Goal: Communication & Community: Answer question/provide support

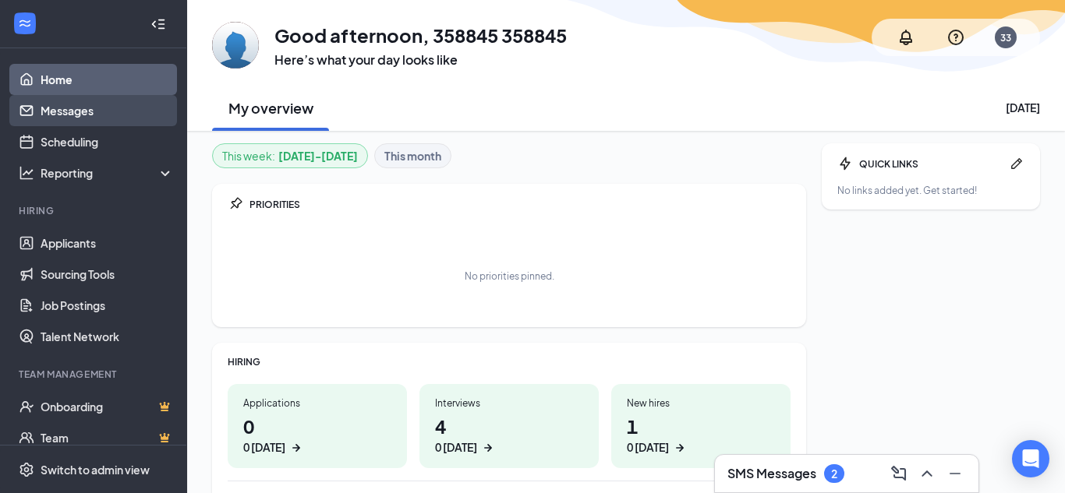
click at [73, 118] on link "Messages" at bounding box center [107, 110] width 133 height 31
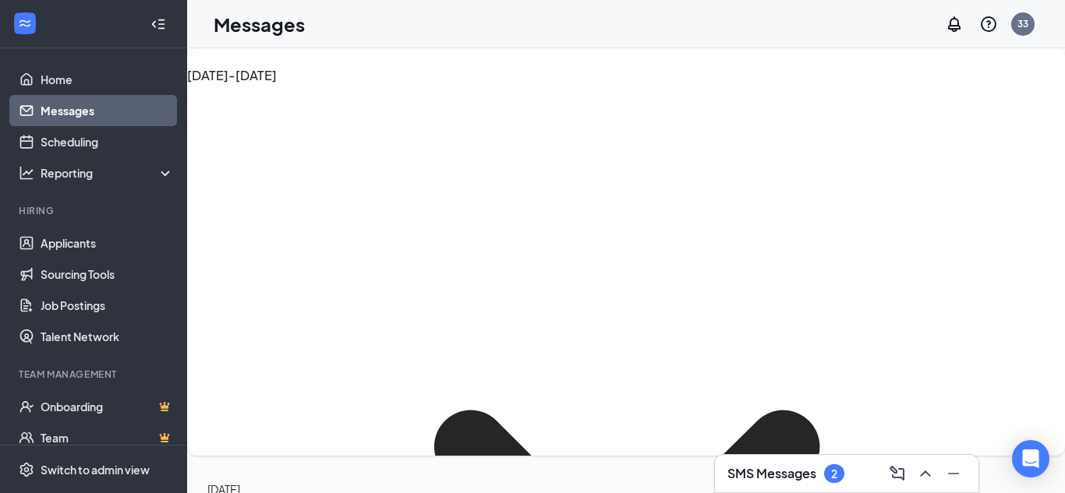
click at [925, 478] on icon "ChevronUp" at bounding box center [925, 474] width 19 height 19
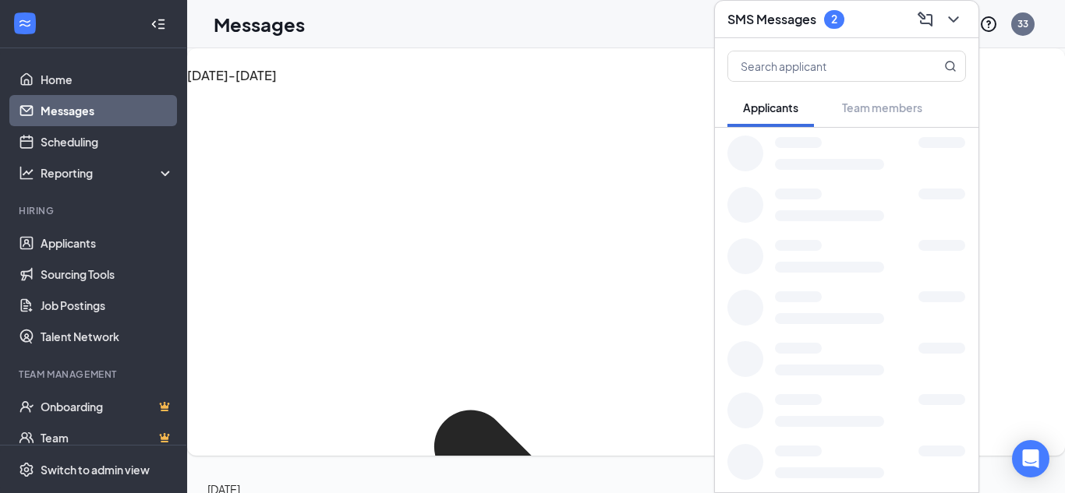
scroll to position [550, 0]
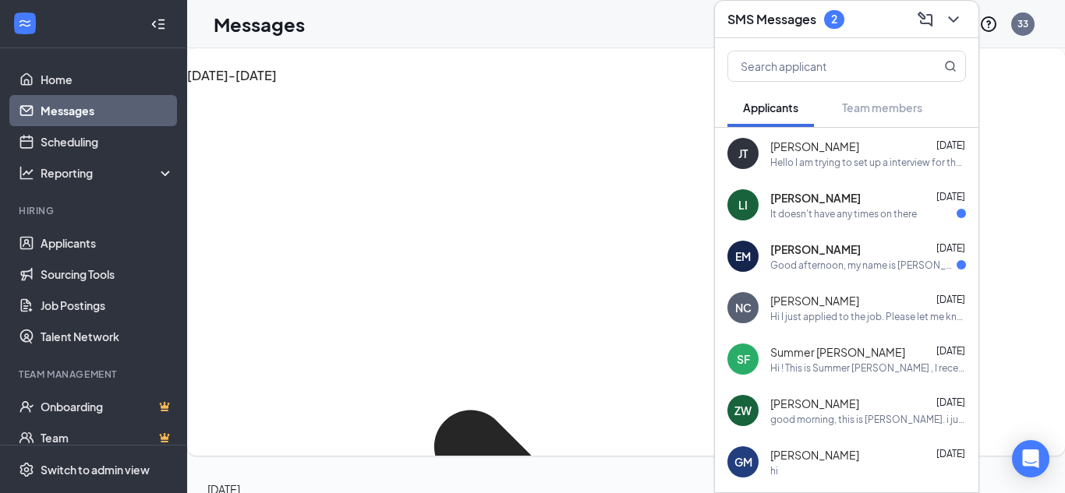
click at [839, 252] on span "[PERSON_NAME]" at bounding box center [815, 250] width 90 height 16
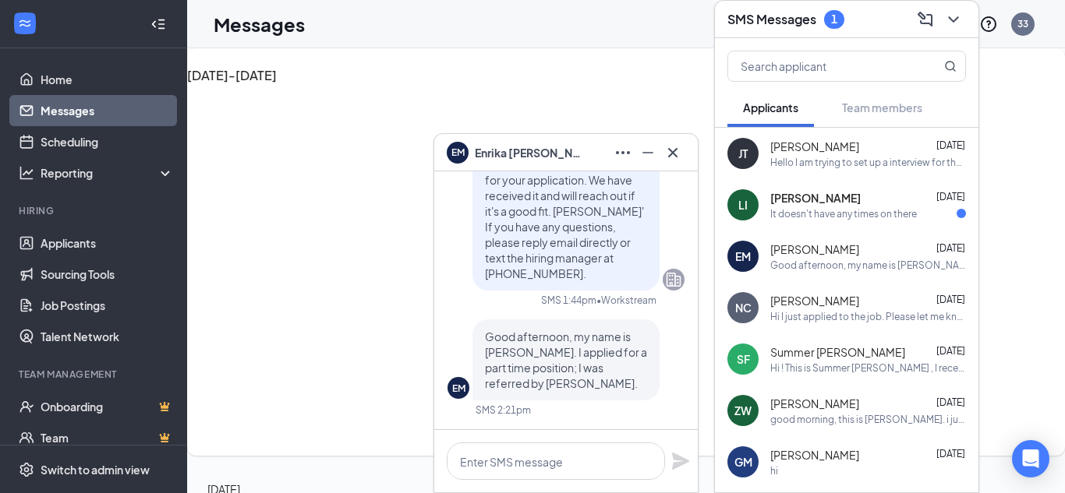
click at [860, 216] on div "It doesn't have any times on there" at bounding box center [843, 213] width 147 height 13
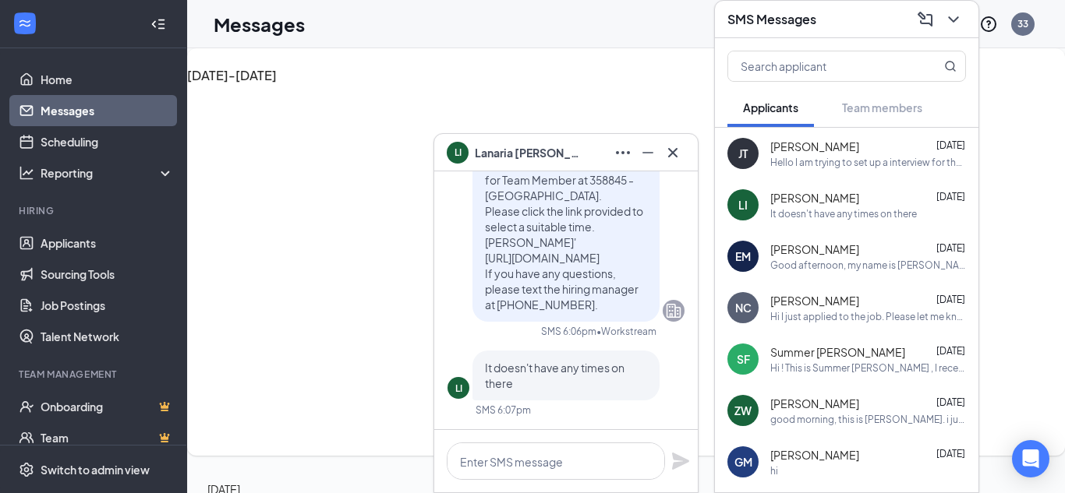
click at [879, 158] on div "Hello I am trying to set up a interview for the team member position" at bounding box center [868, 162] width 196 height 13
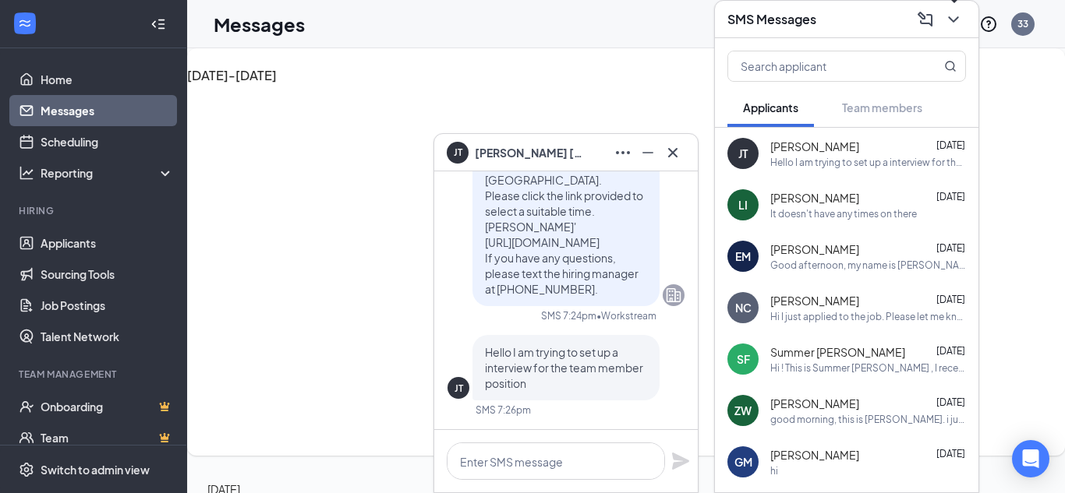
click at [954, 17] on icon "ChevronDown" at bounding box center [953, 19] width 19 height 19
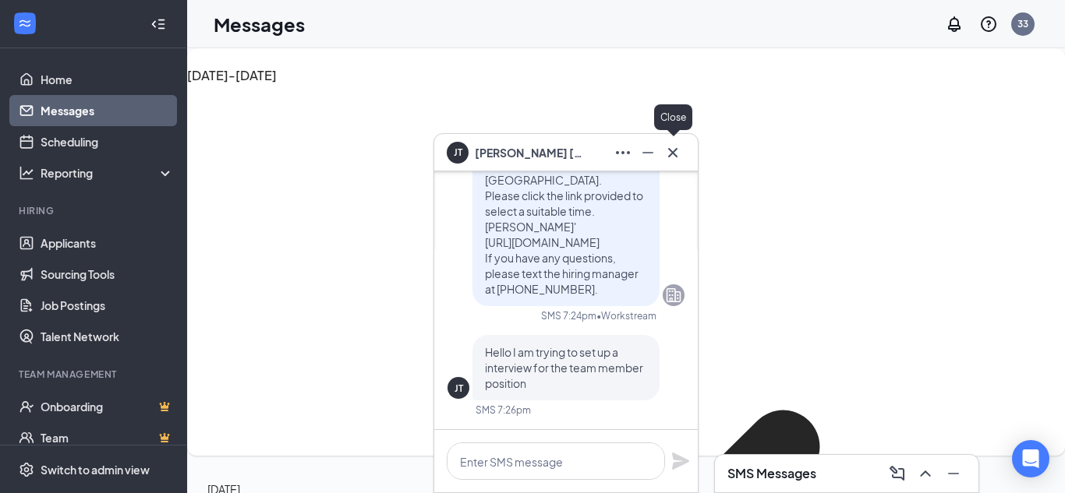
click at [674, 159] on icon "Cross" at bounding box center [672, 152] width 19 height 19
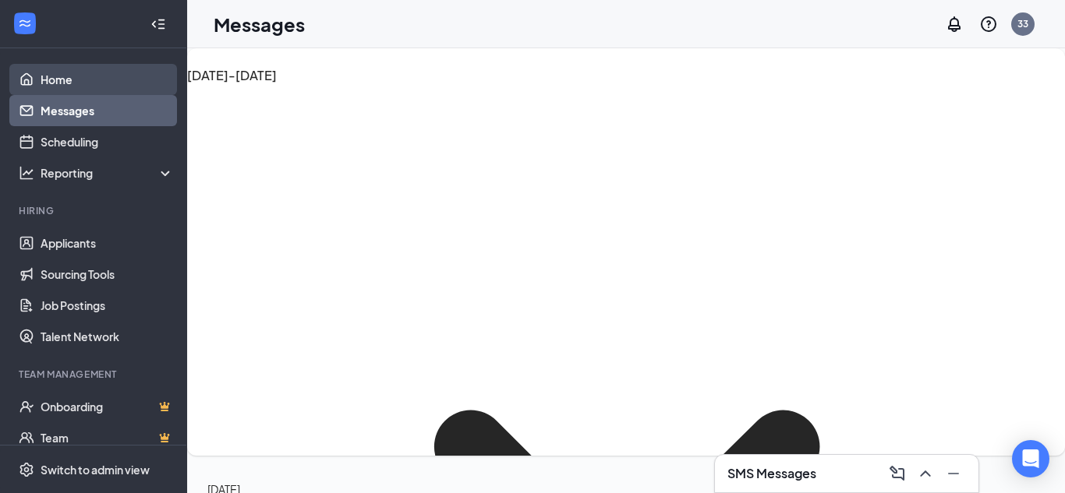
click at [68, 79] on link "Home" at bounding box center [107, 79] width 133 height 31
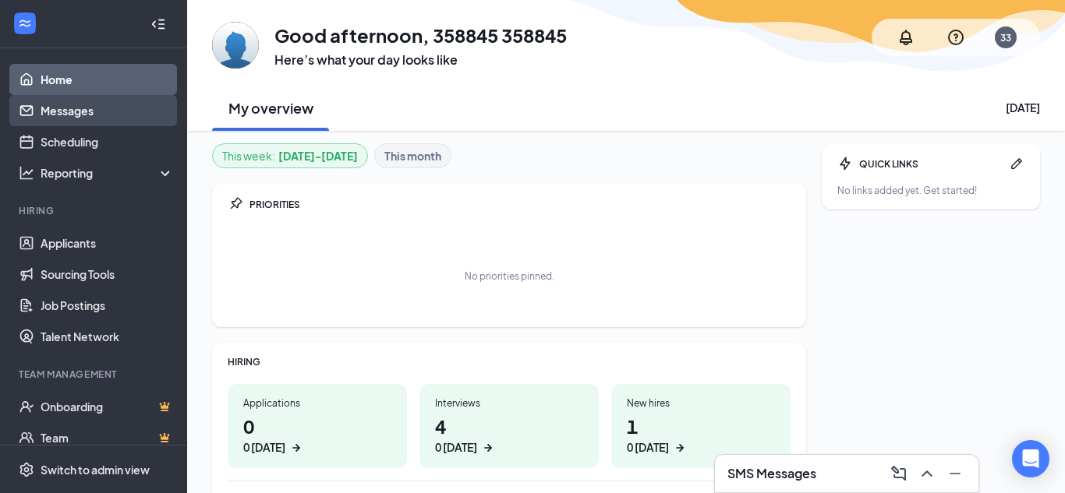
click at [89, 106] on link "Messages" at bounding box center [107, 110] width 133 height 31
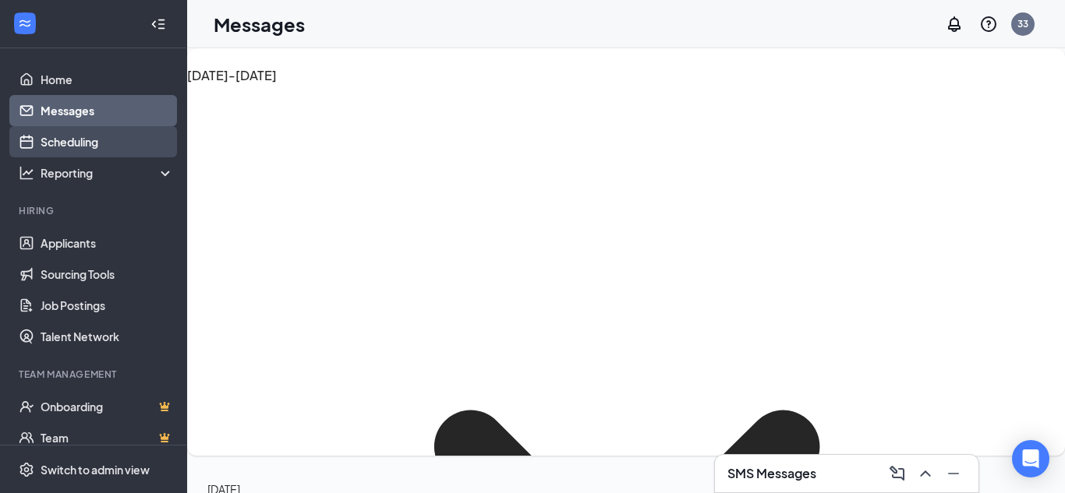
scroll to position [550, 0]
click at [94, 153] on link "Scheduling" at bounding box center [107, 141] width 133 height 31
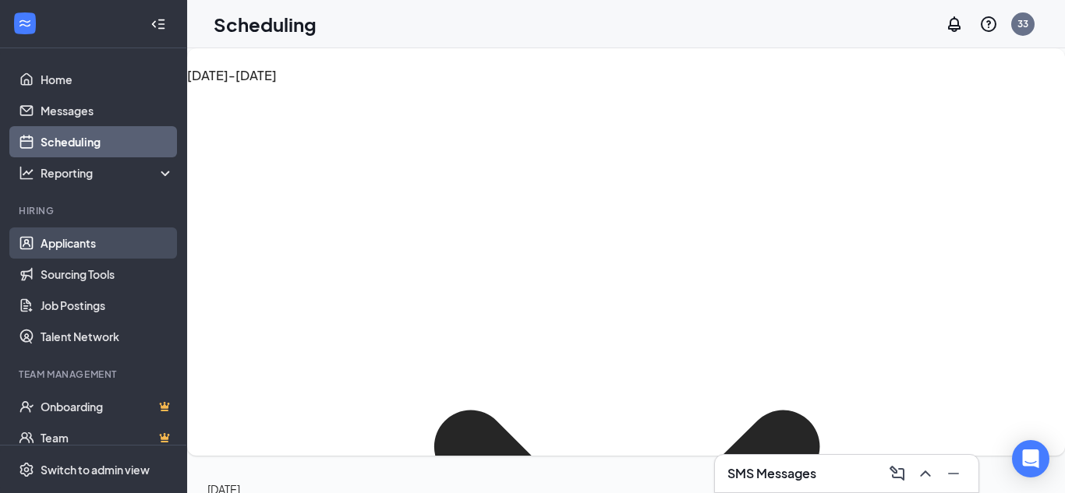
click at [104, 249] on link "Applicants" at bounding box center [107, 243] width 133 height 31
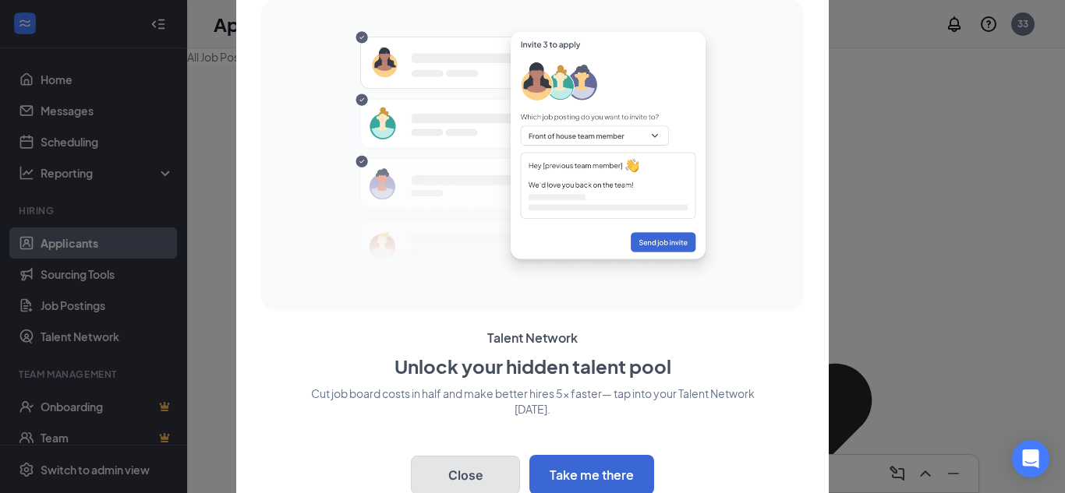
click at [494, 466] on button "Close" at bounding box center [465, 475] width 109 height 39
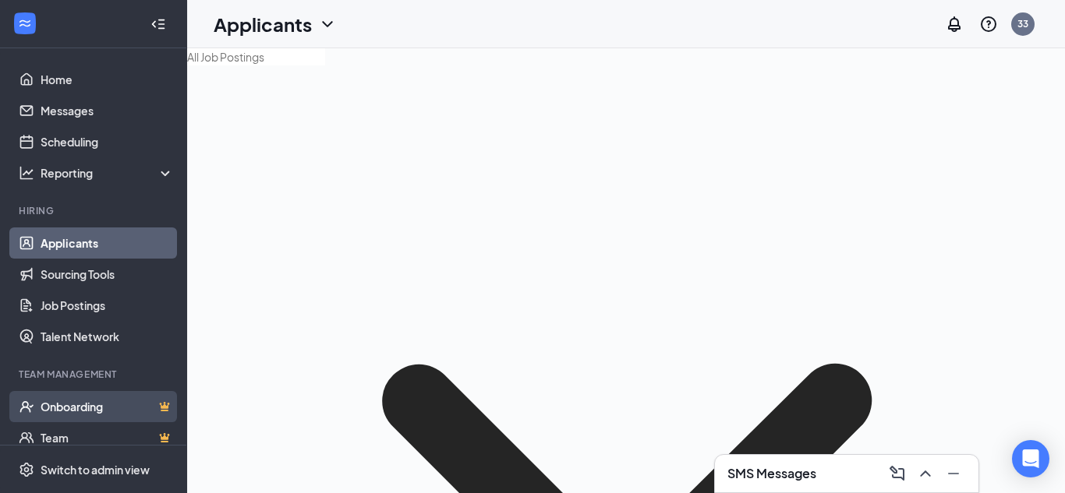
click at [94, 414] on link "Onboarding" at bounding box center [107, 406] width 133 height 31
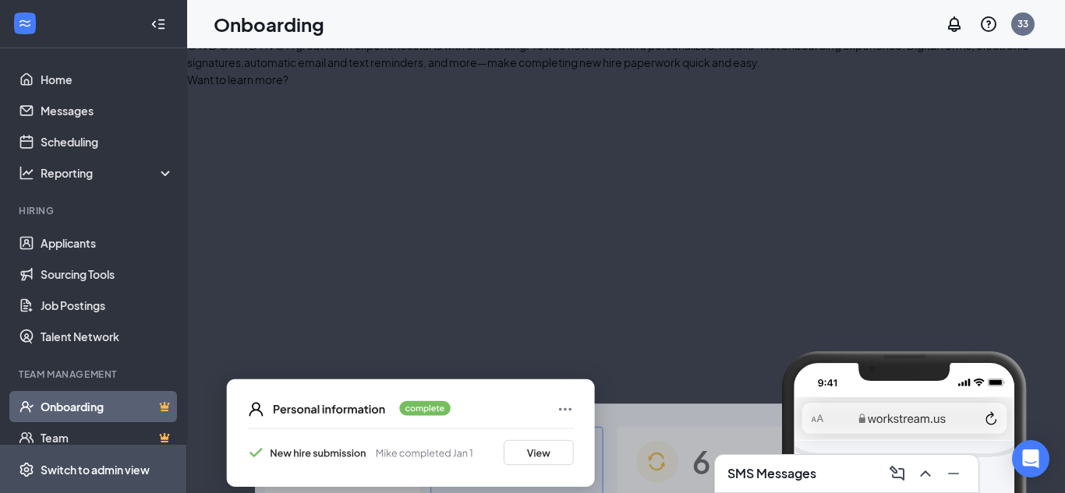
select select "US"
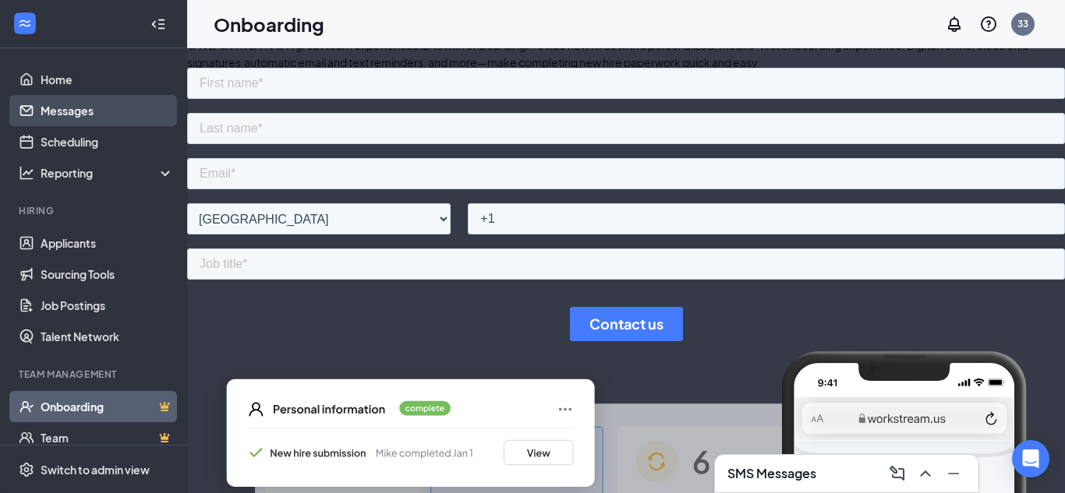
click at [89, 116] on link "Messages" at bounding box center [107, 110] width 133 height 31
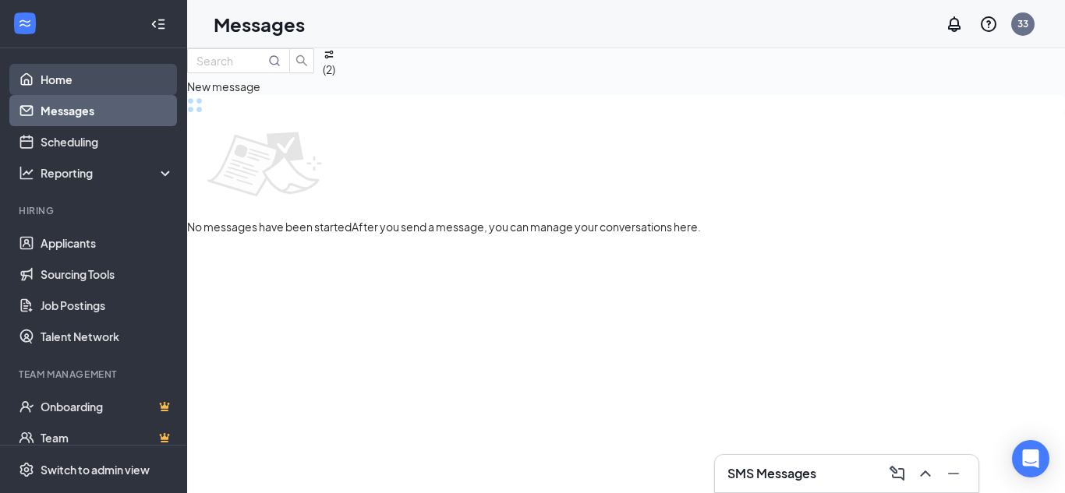
click at [92, 72] on link "Home" at bounding box center [107, 79] width 133 height 31
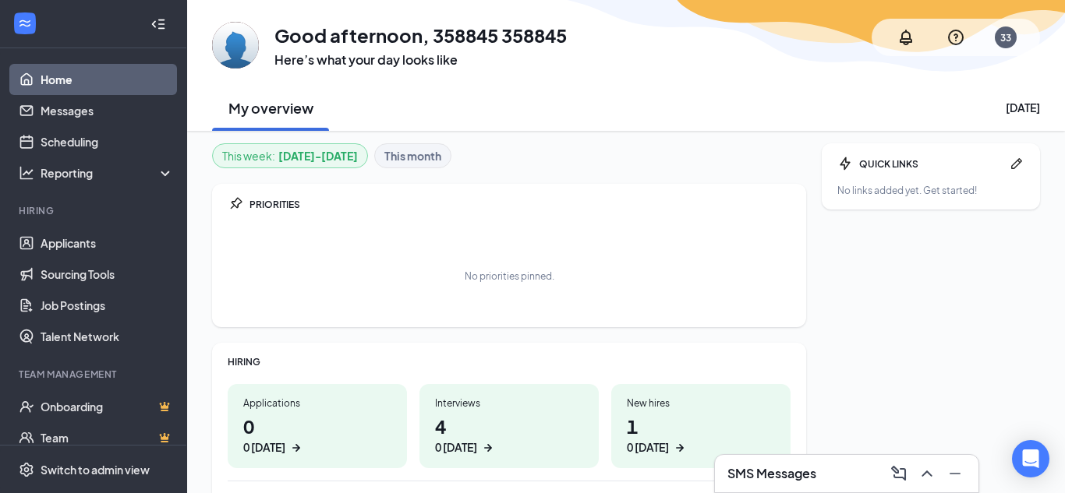
click at [703, 426] on h1 "1 0 [DATE]" at bounding box center [701, 434] width 148 height 43
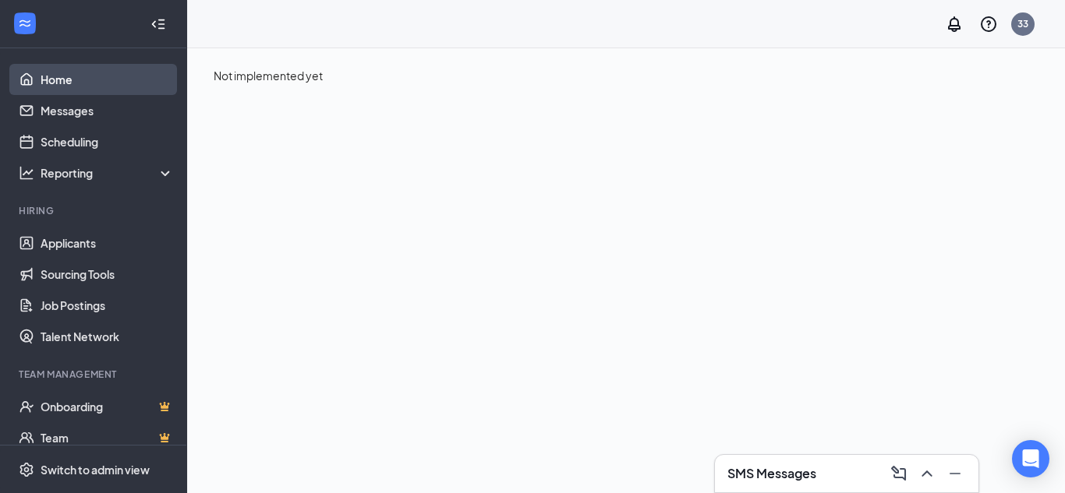
click at [68, 83] on link "Home" at bounding box center [107, 79] width 133 height 31
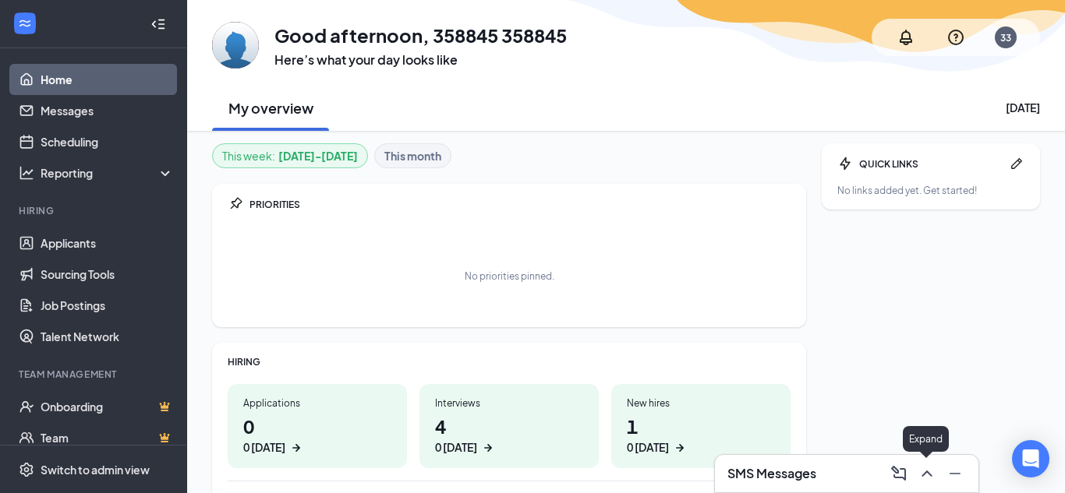
click at [924, 475] on icon "ChevronUp" at bounding box center [926, 474] width 10 height 6
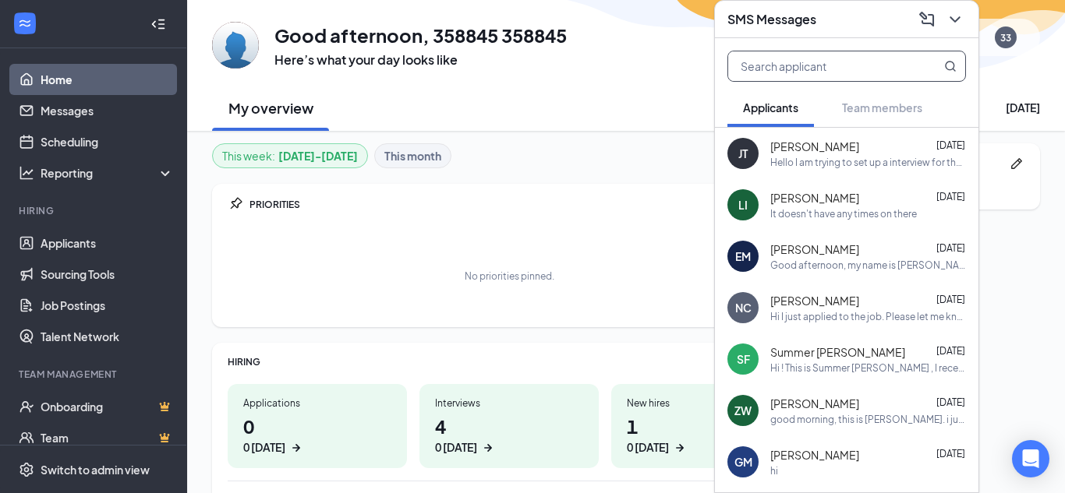
click at [851, 62] on input "text" at bounding box center [820, 66] width 185 height 30
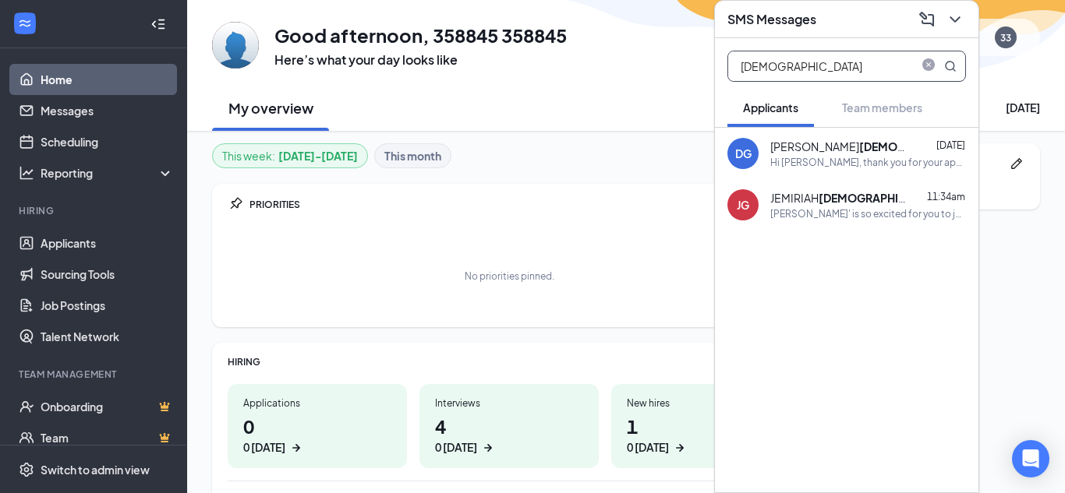
type input "[DEMOGRAPHIC_DATA]"
click at [843, 206] on div "JEMIRIAH GOD BOLT 11:34am [PERSON_NAME]' is so excited for you to join our team…" at bounding box center [868, 205] width 196 height 30
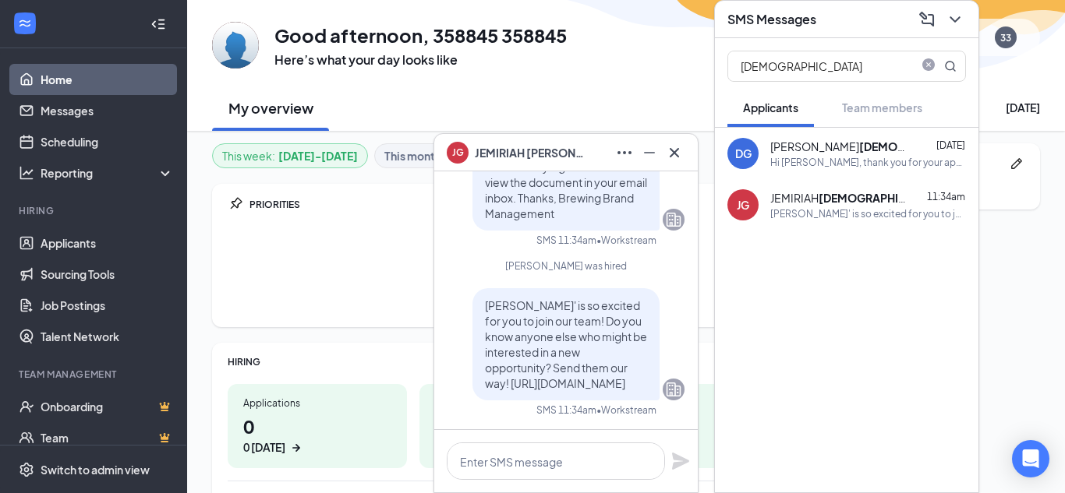
click at [741, 209] on div "JG" at bounding box center [743, 205] width 12 height 16
click at [624, 155] on icon "Ellipses" at bounding box center [624, 152] width 19 height 19
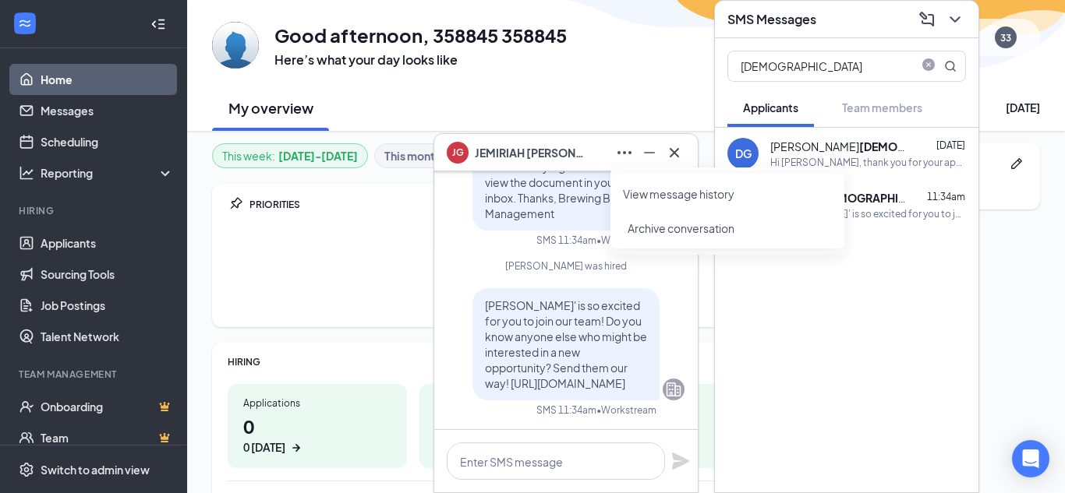
click at [650, 198] on link "View message history" at bounding box center [727, 194] width 209 height 16
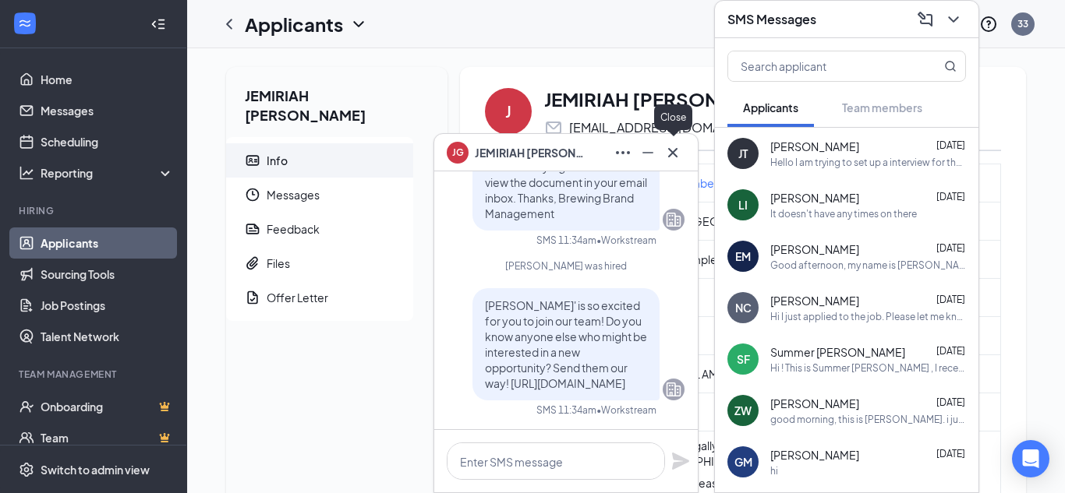
click at [682, 149] on button at bounding box center [672, 152] width 25 height 25
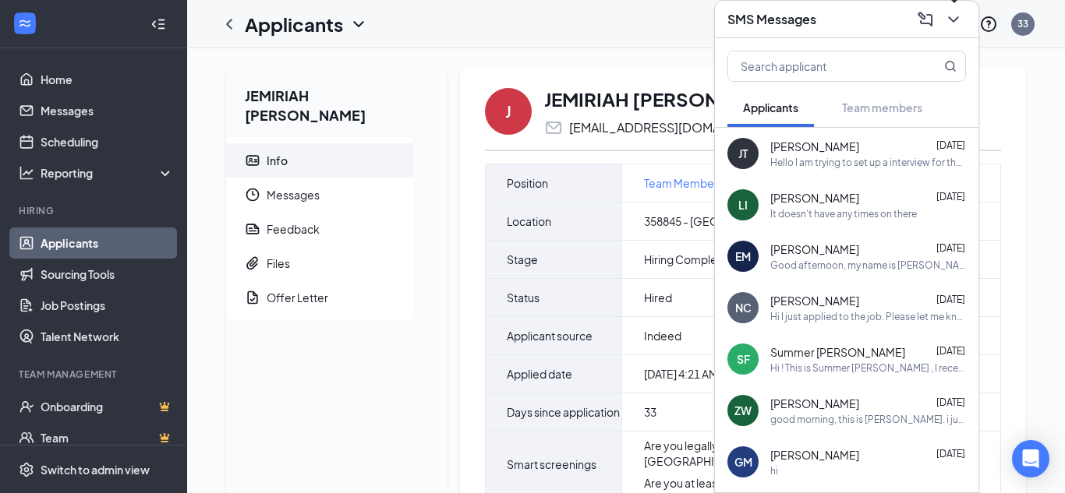
click at [949, 19] on icon "ChevronDown" at bounding box center [953, 19] width 19 height 19
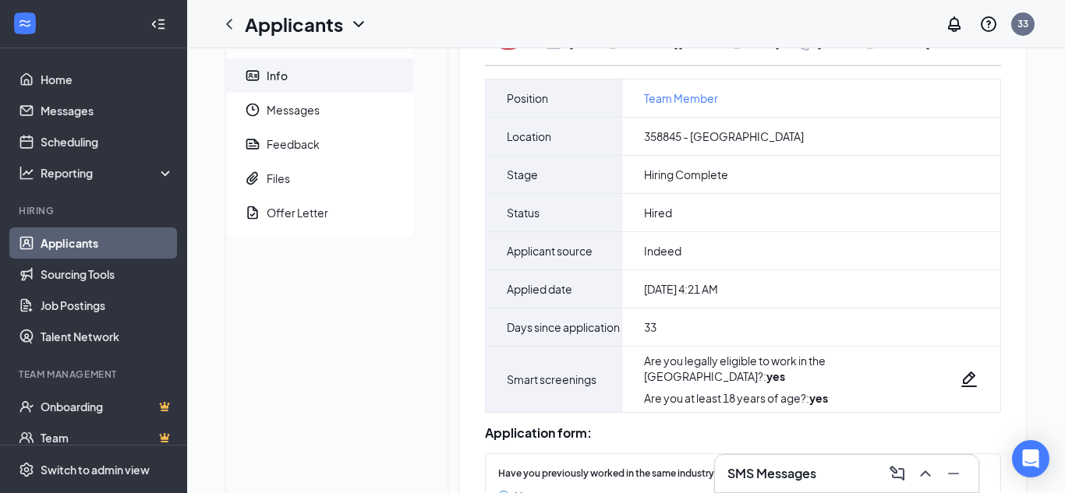
scroll to position [90, 0]
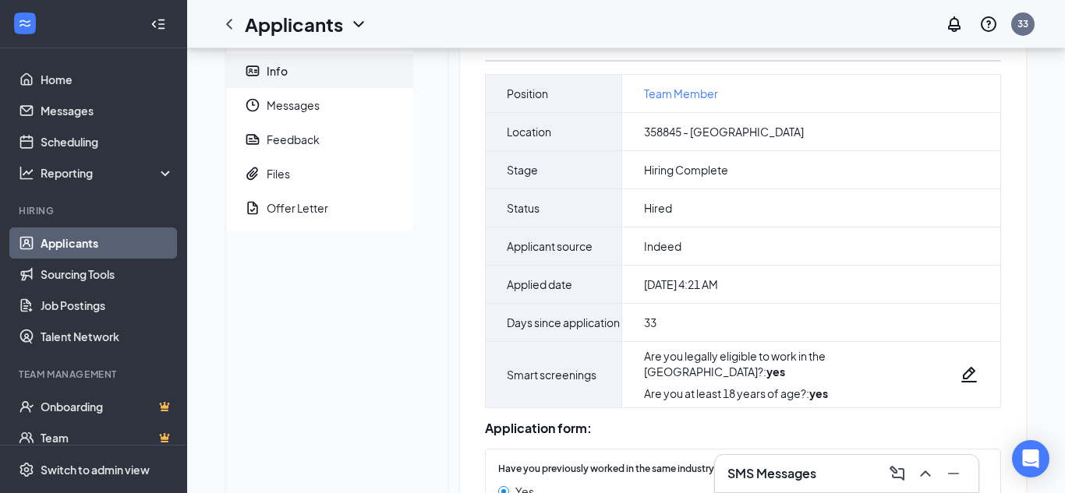
drag, startPoint x: 1063, startPoint y: 249, endPoint x: 1012, endPoint y: 387, distance: 146.3
click at [1012, 387] on div "JEMIRIAH GODBOLT Info Messages Feedback Files Offer Letter J JEMIRIAH GODBOLT j…" at bounding box center [626, 391] width 878 height 865
click at [1040, 381] on div "JEMIRIAH GODBOLT Info Messages Feedback Files Offer Letter J JEMIRIAH GODBOLT j…" at bounding box center [626, 391] width 878 height 865
click at [341, 191] on span "Offer Letter" at bounding box center [334, 208] width 134 height 34
